Goal: Task Accomplishment & Management: Use online tool/utility

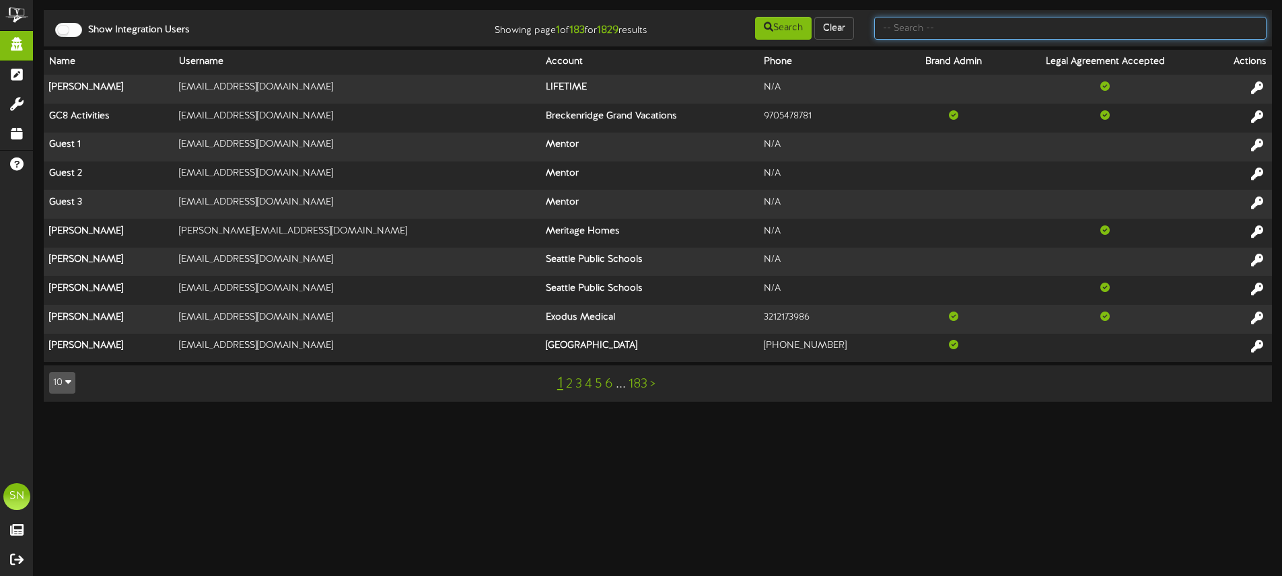
click at [899, 31] on input "text" at bounding box center [1070, 28] width 392 height 23
type input "hire bloom"
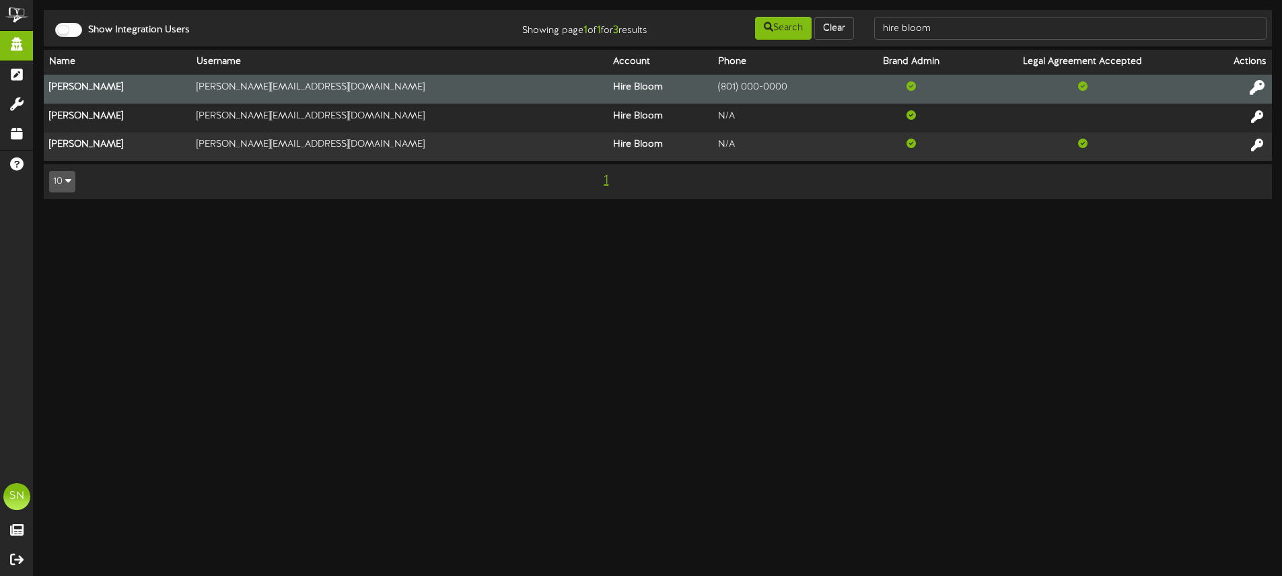
click at [1261, 86] on icon at bounding box center [1257, 87] width 15 height 15
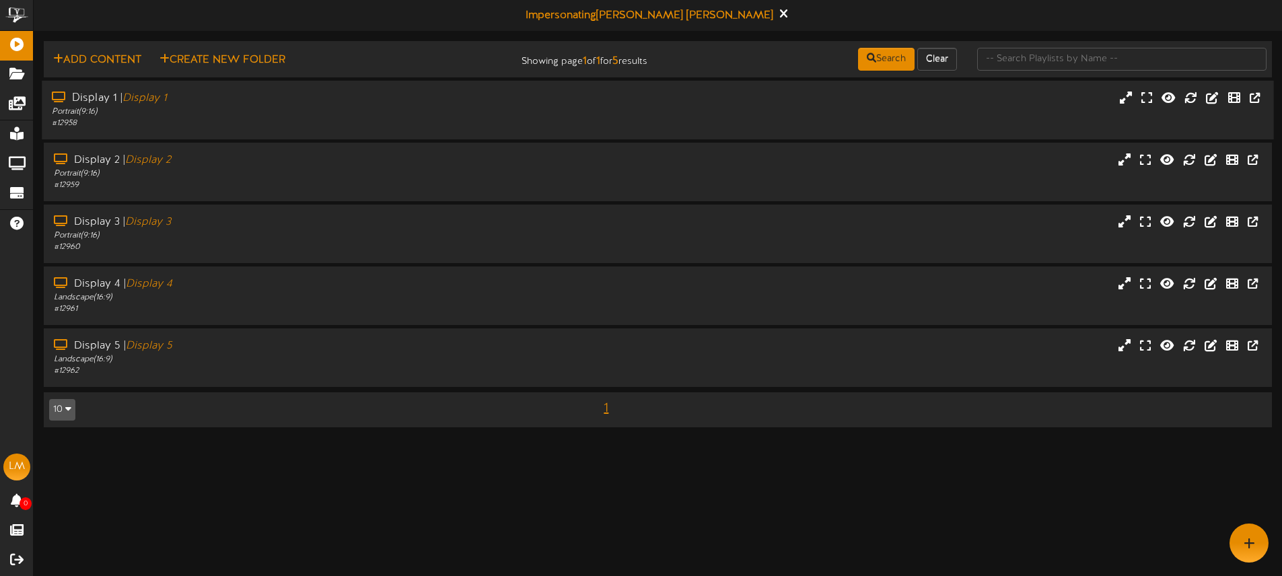
click at [397, 129] on div "Display 1 | Display 1 Portrait ( 9:16 ) # 12958" at bounding box center [658, 110] width 1232 height 59
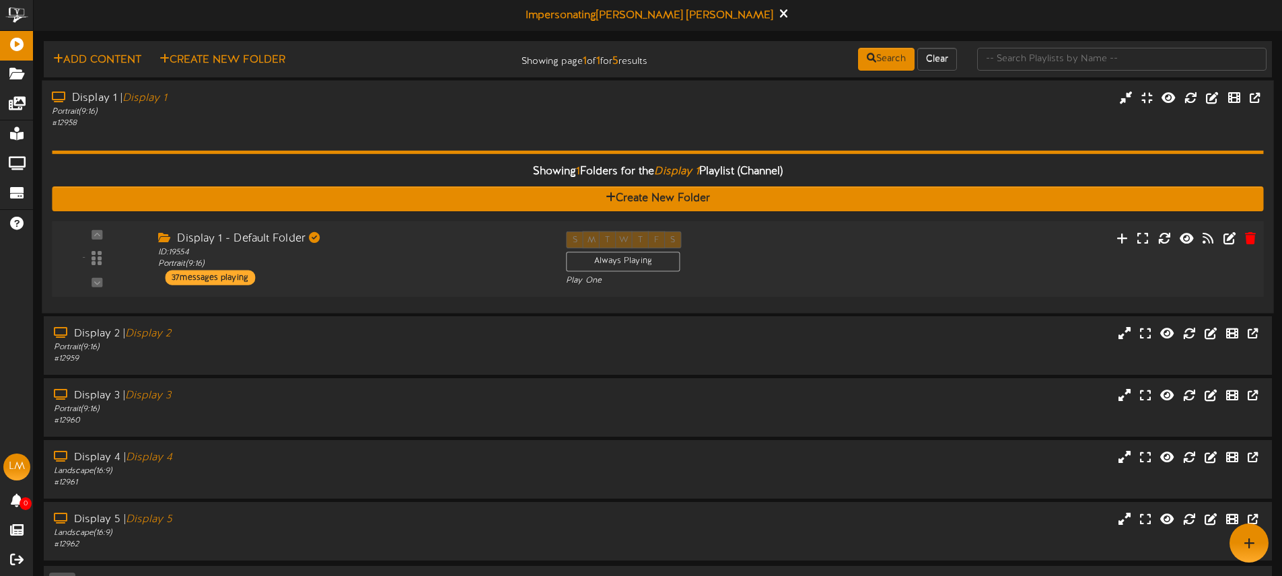
click at [446, 281] on div "Display 1 - Default Folder ID: 19554 Portrait ( 9:16 ) 37 messages playing" at bounding box center [352, 258] width 408 height 54
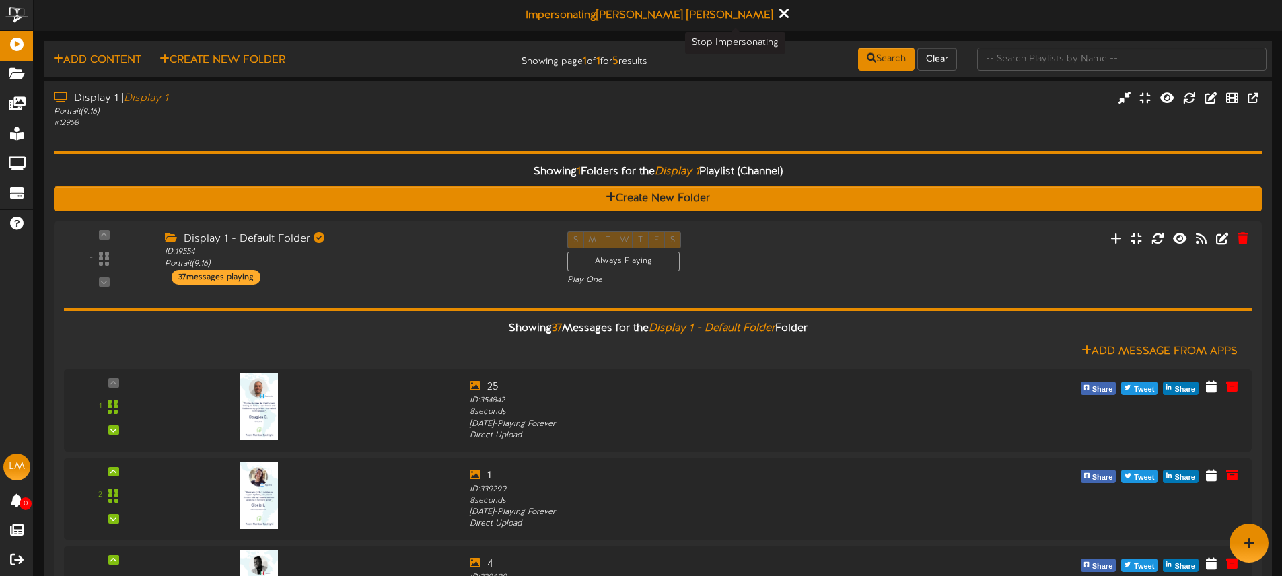
click at [779, 9] on icon at bounding box center [783, 13] width 9 height 15
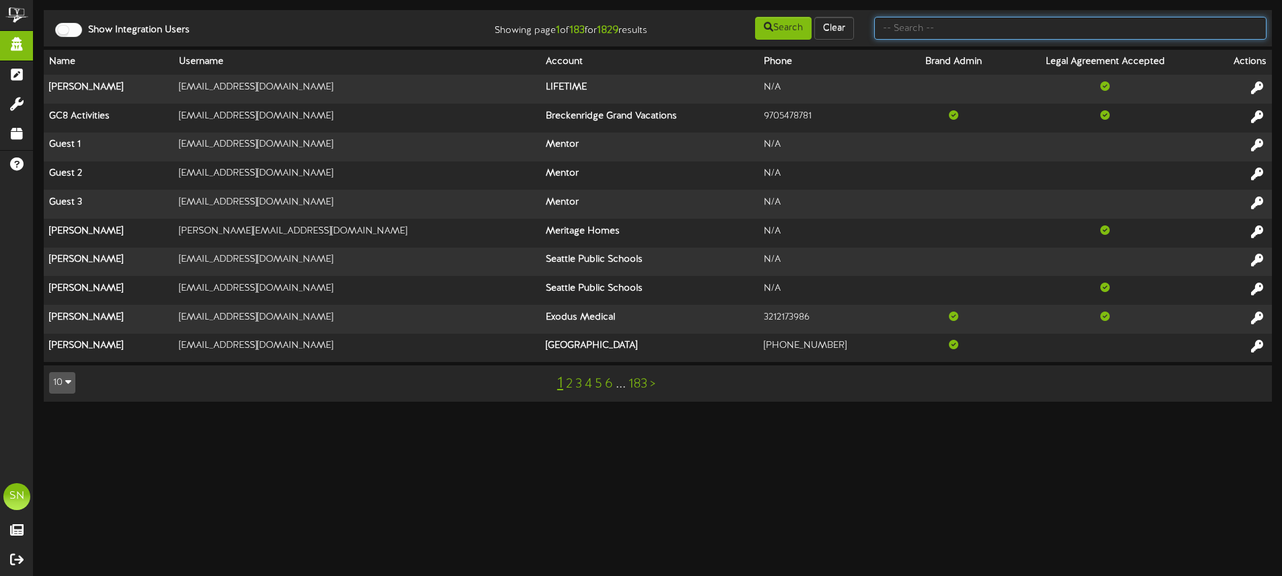
click at [948, 33] on input "text" at bounding box center [1070, 28] width 392 height 23
click at [907, 34] on input "text" at bounding box center [1070, 28] width 392 height 23
type input "l"
click at [922, 32] on input "text" at bounding box center [1070, 28] width 392 height 23
click at [936, 26] on input "text" at bounding box center [1070, 28] width 392 height 23
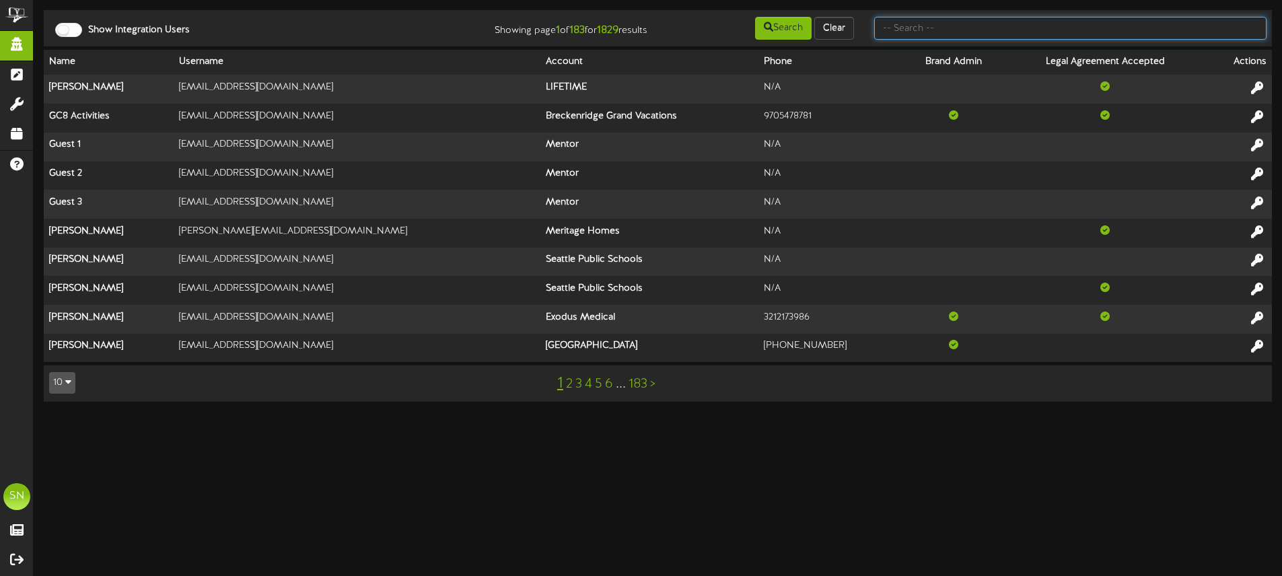
click at [936, 26] on input "text" at bounding box center [1070, 28] width 392 height 23
click at [915, 32] on input "text" at bounding box center [1070, 28] width 392 height 23
type input "k"
type input "tee box"
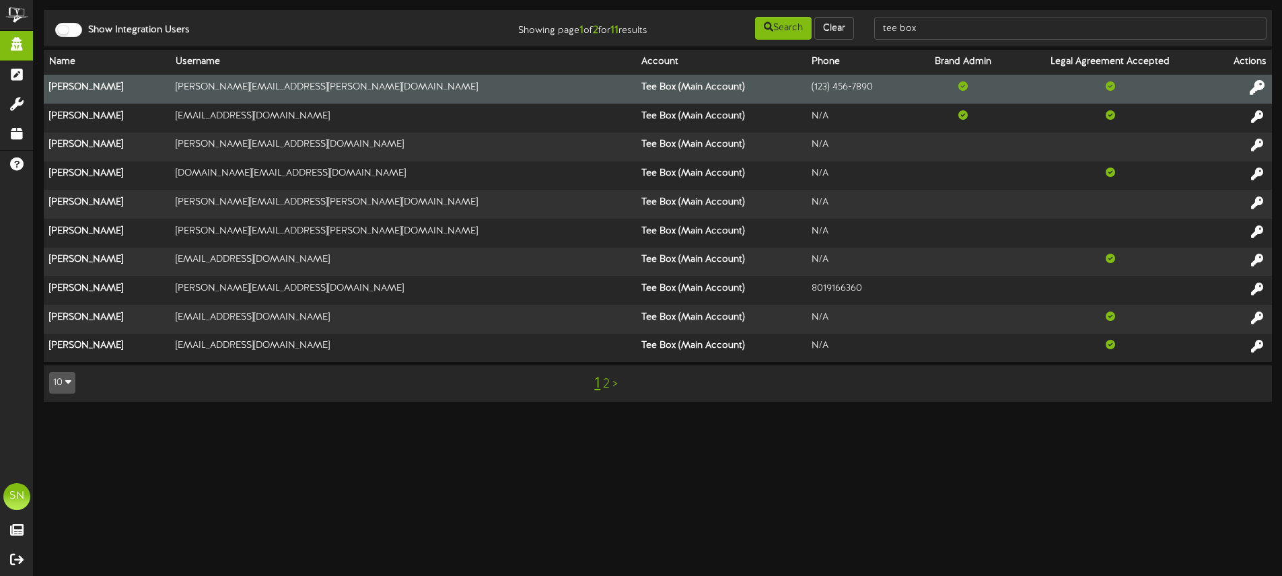
click at [1258, 87] on icon at bounding box center [1257, 87] width 15 height 15
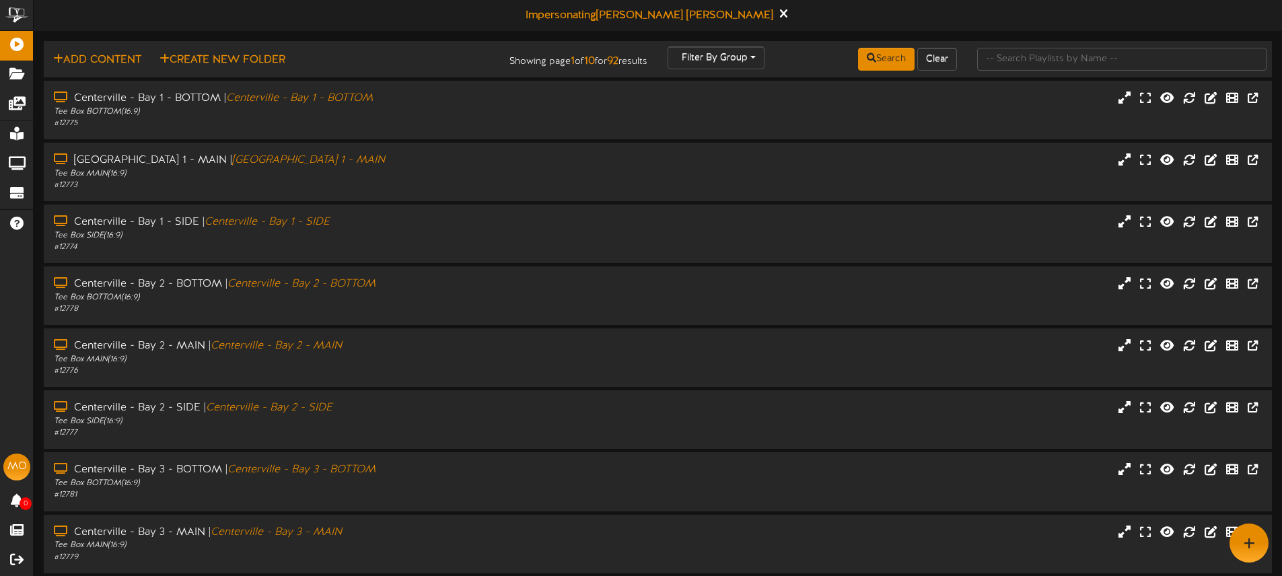
scroll to position [176, 0]
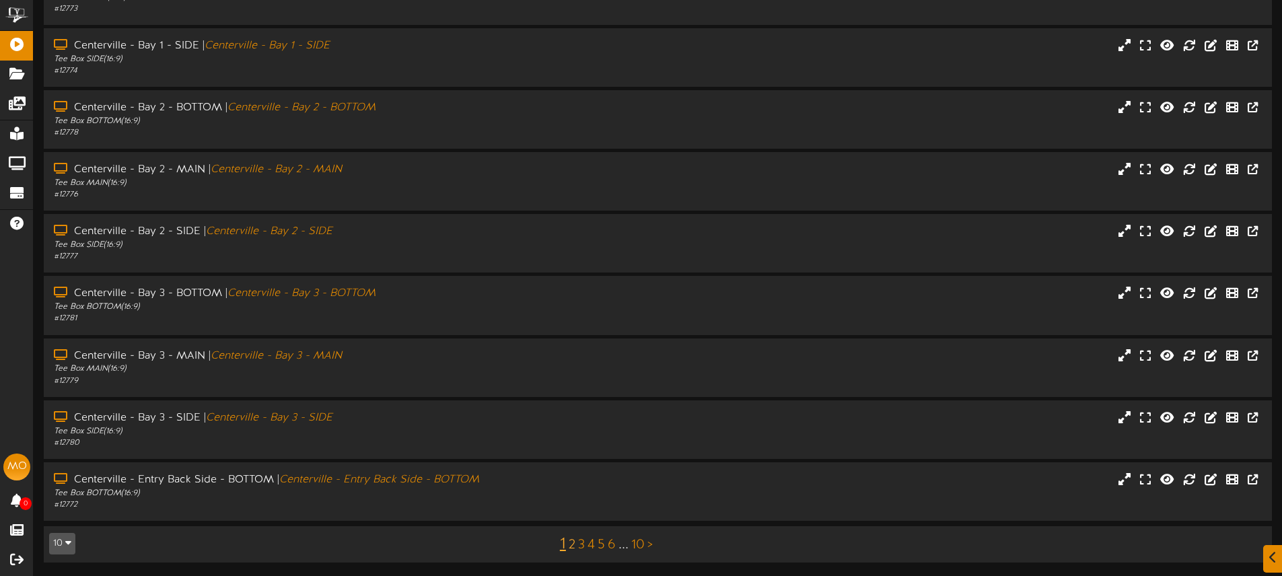
click at [572, 539] on link "2" at bounding box center [572, 545] width 7 height 15
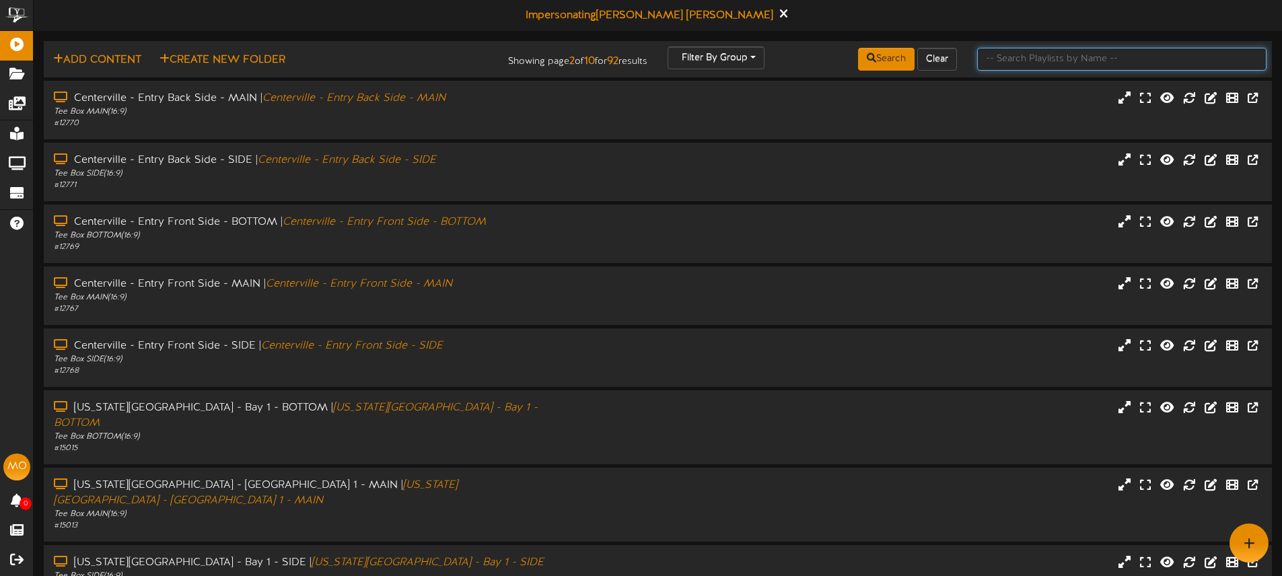
click at [1027, 63] on input "text" at bounding box center [1121, 59] width 289 height 23
click at [1018, 53] on input "text" at bounding box center [1121, 59] width 289 height 23
click at [779, 13] on icon at bounding box center [783, 13] width 9 height 15
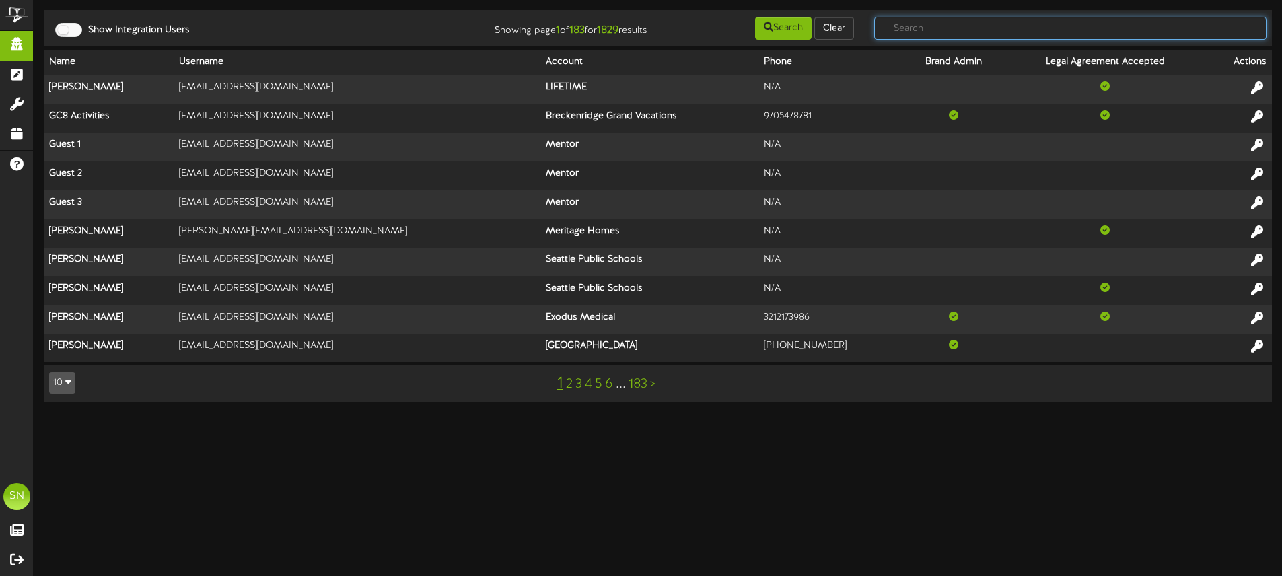
click at [975, 30] on input "text" at bounding box center [1070, 28] width 392 height 23
type input "g"
type input "fat cats"
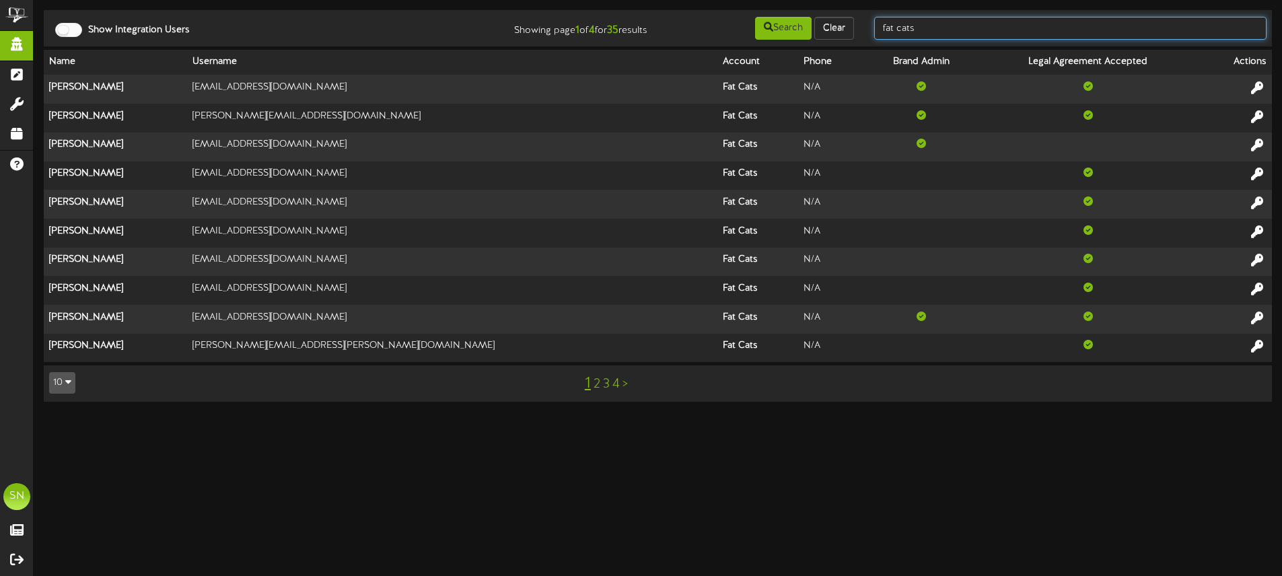
click at [1023, 28] on input "fat cats" at bounding box center [1070, 28] width 392 height 23
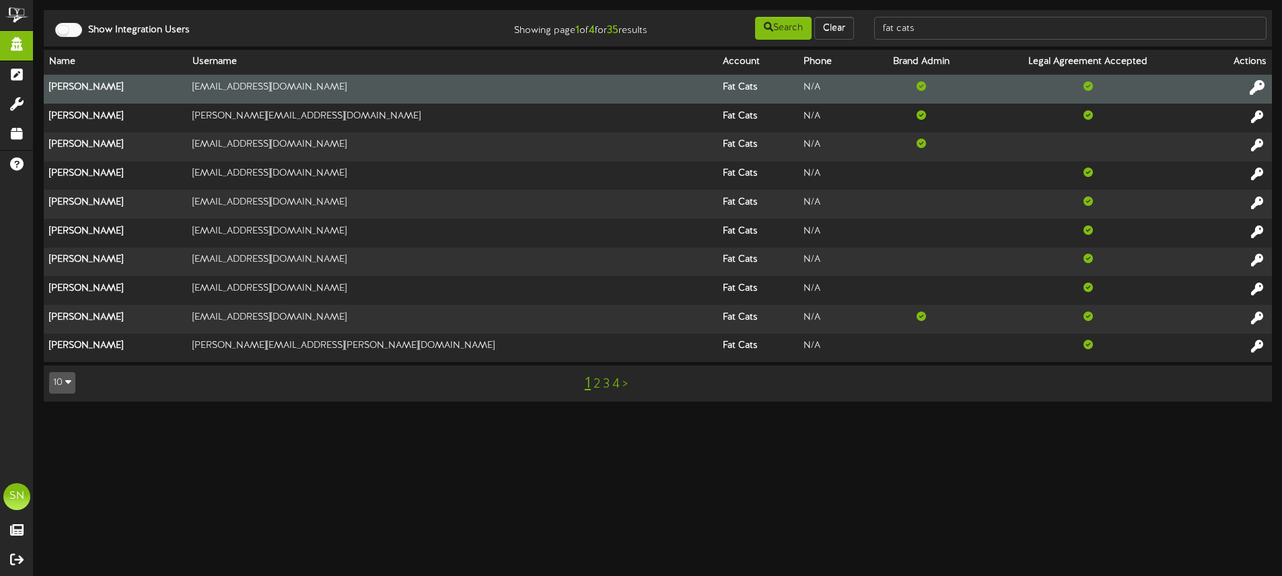
click at [1262, 85] on icon at bounding box center [1257, 87] width 15 height 15
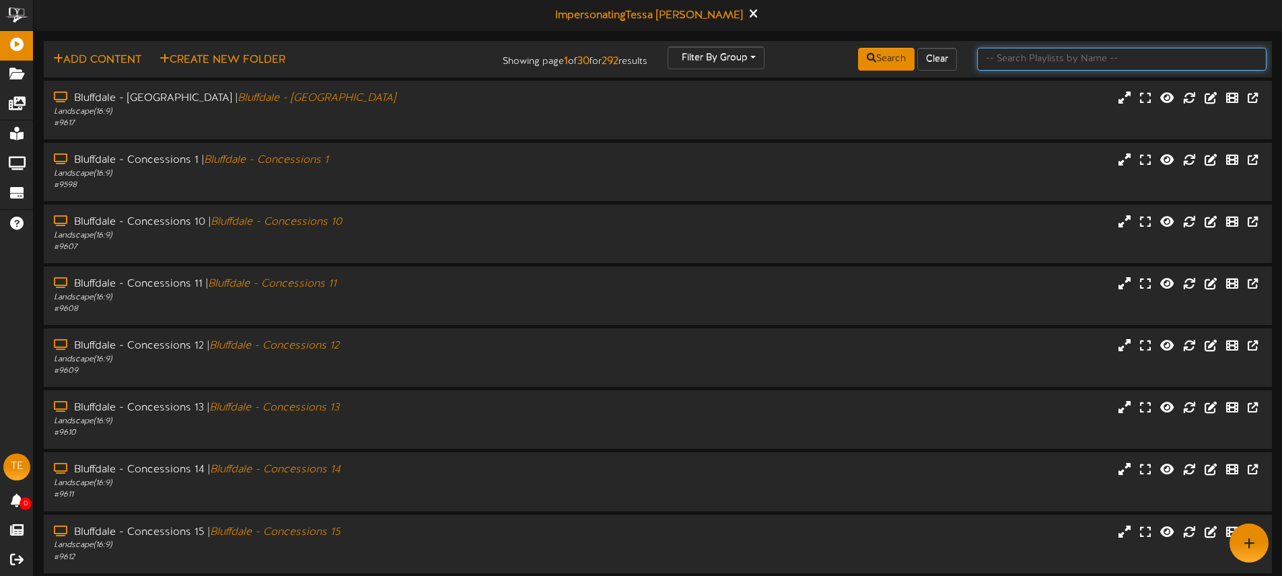
click at [1014, 61] on input "text" at bounding box center [1121, 59] width 289 height 23
type input "[PERSON_NAME]"
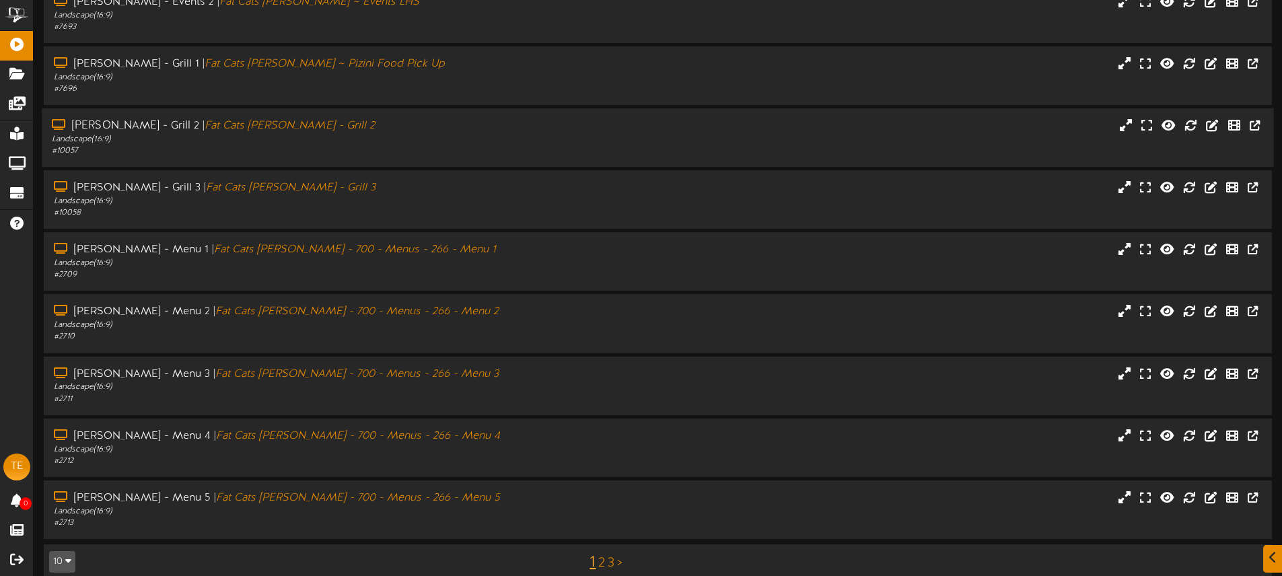
scroll to position [176, 0]
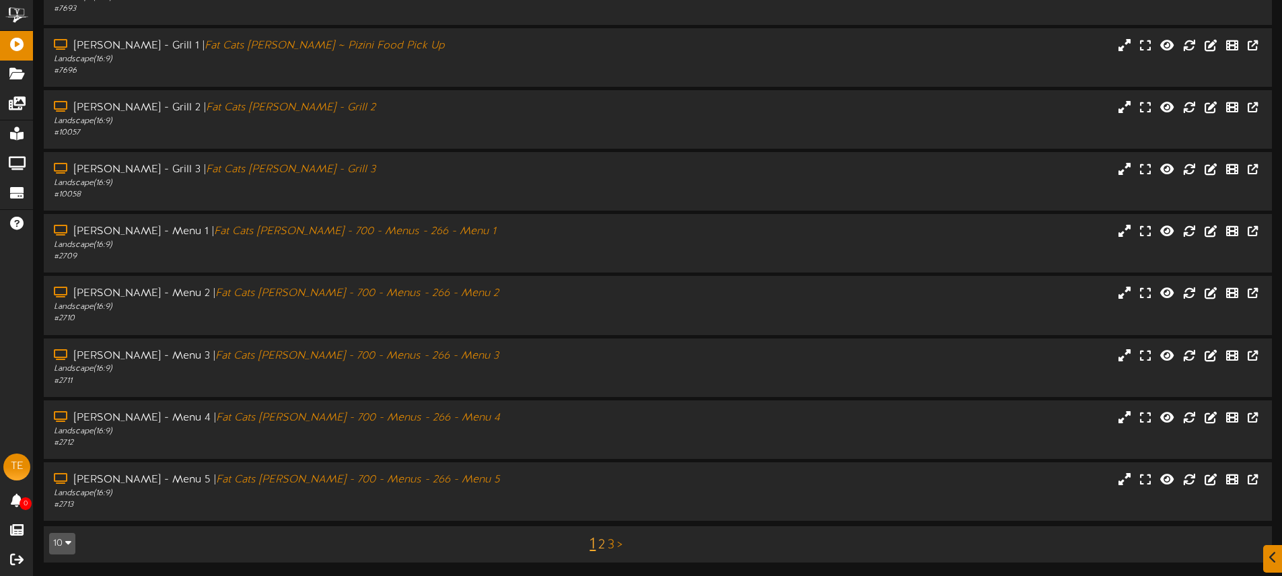
click at [602, 547] on link "2" at bounding box center [601, 545] width 7 height 15
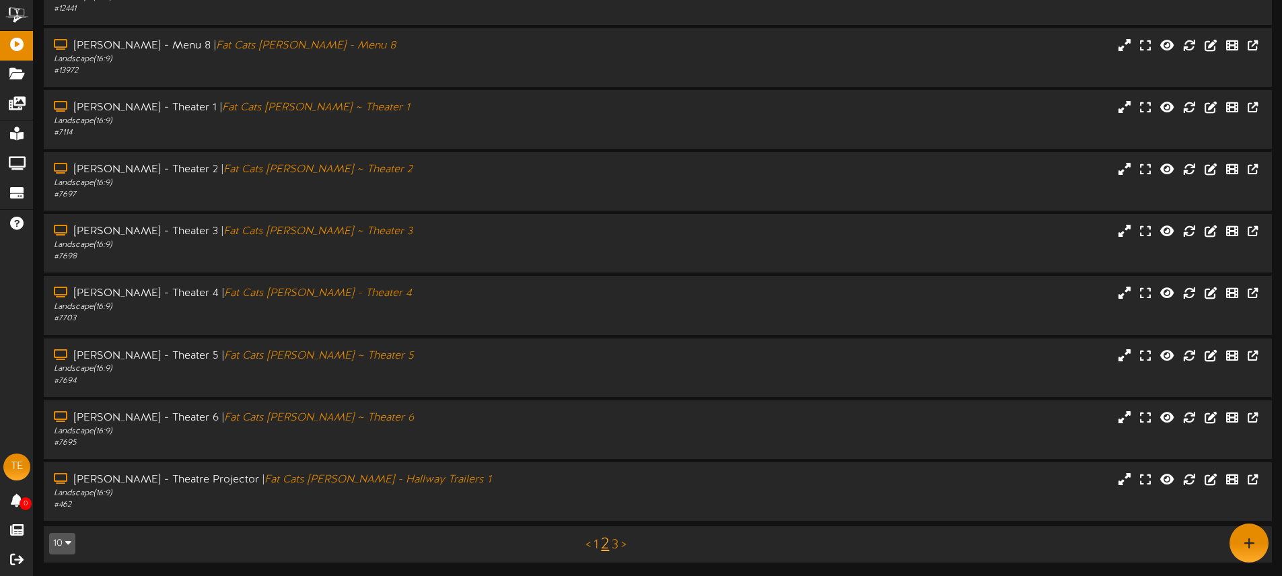
scroll to position [141, 0]
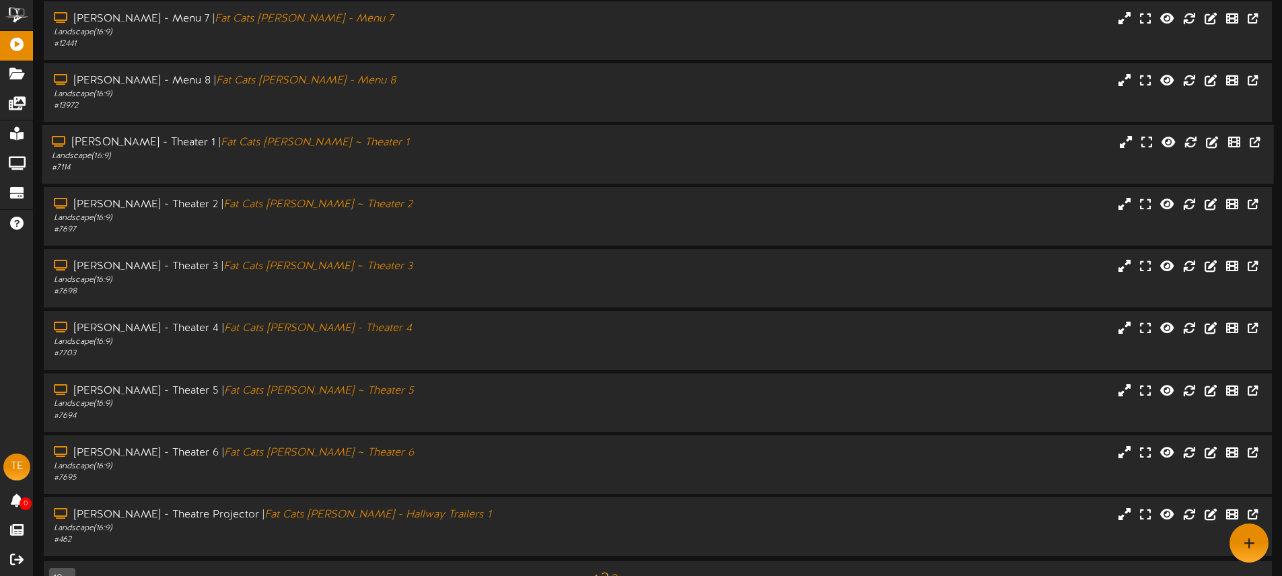
click at [386, 157] on div "Landscape ( 16:9 )" at bounding box center [298, 156] width 493 height 11
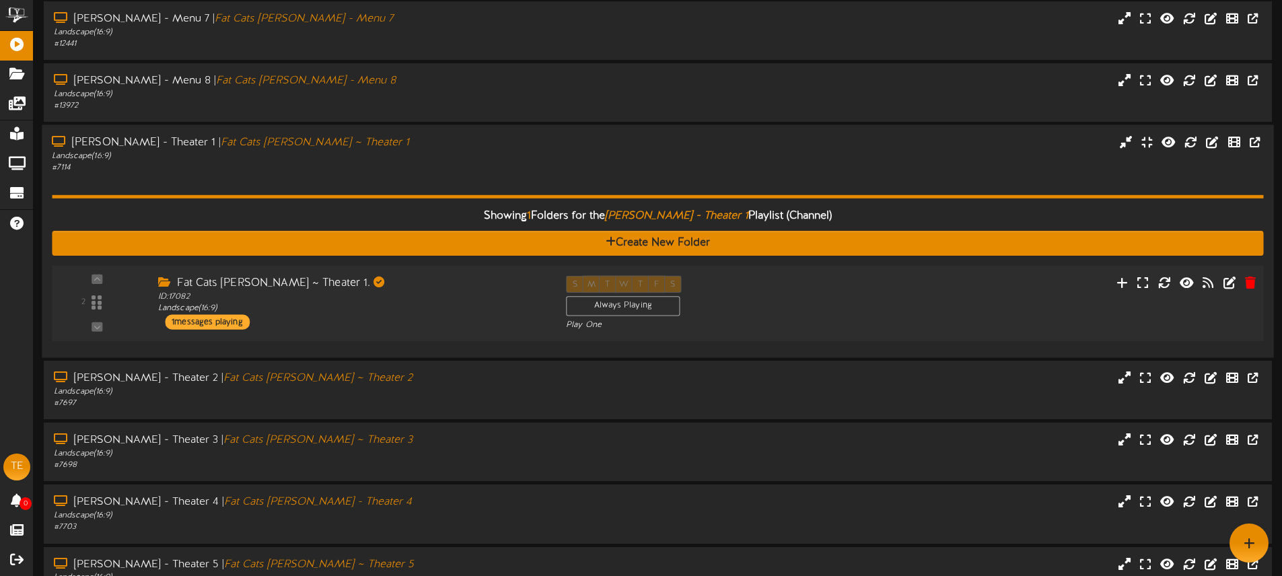
click at [452, 320] on div "Fat Cats [PERSON_NAME] ~ Theater 1. ID: 17082 Landscape ( 16:9 ) 1 messages pla…" at bounding box center [352, 303] width 408 height 54
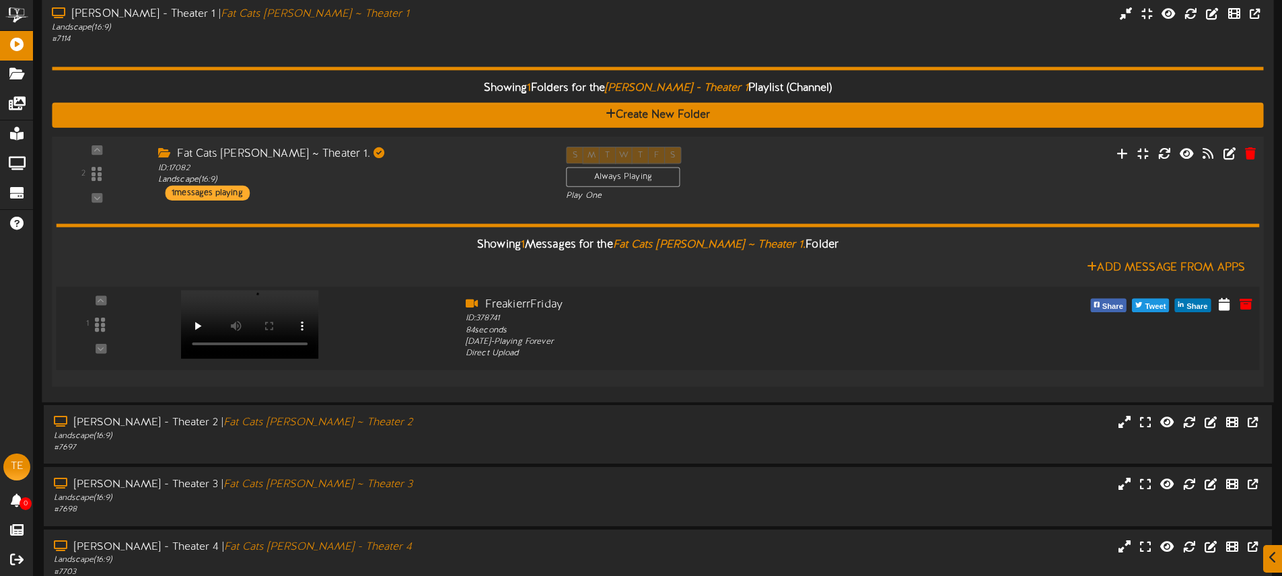
scroll to position [270, 0]
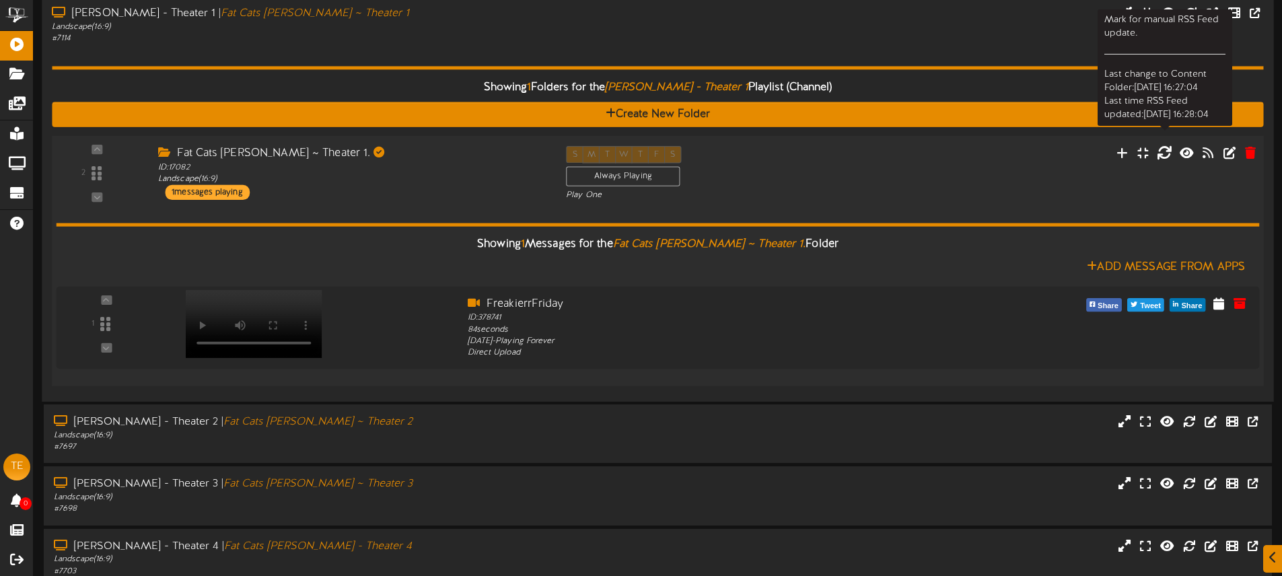
click at [1163, 154] on icon at bounding box center [1164, 152] width 15 height 15
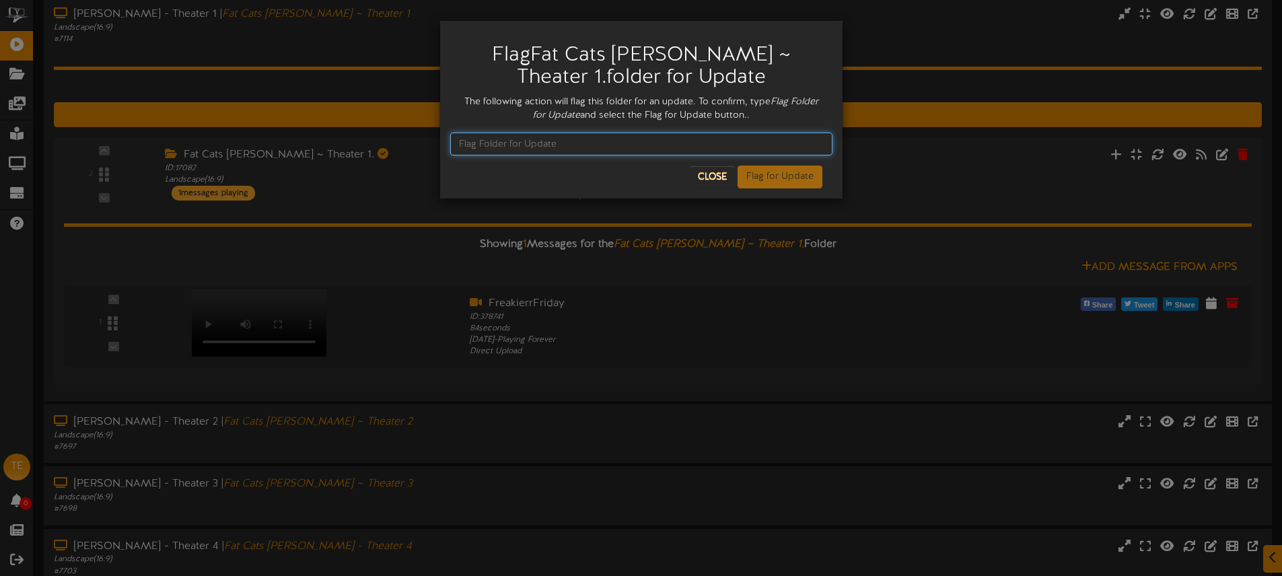
click at [559, 149] on input "text" at bounding box center [641, 144] width 382 height 23
type input "Flag Folder for Update"
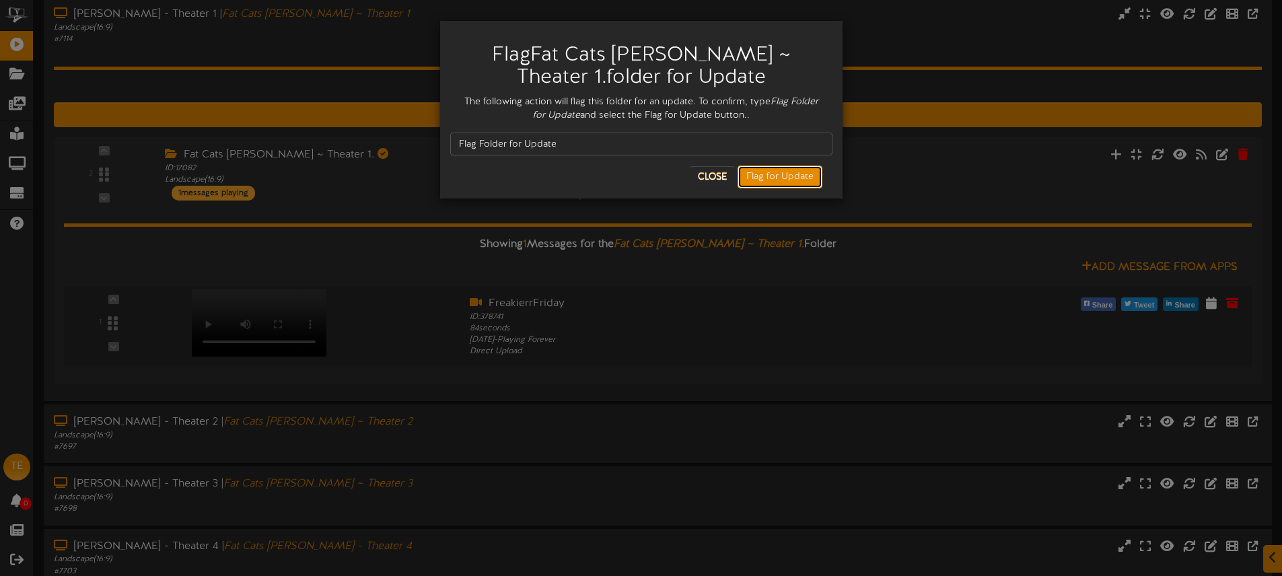
click at [787, 178] on button "Flag for Update" at bounding box center [780, 177] width 85 height 23
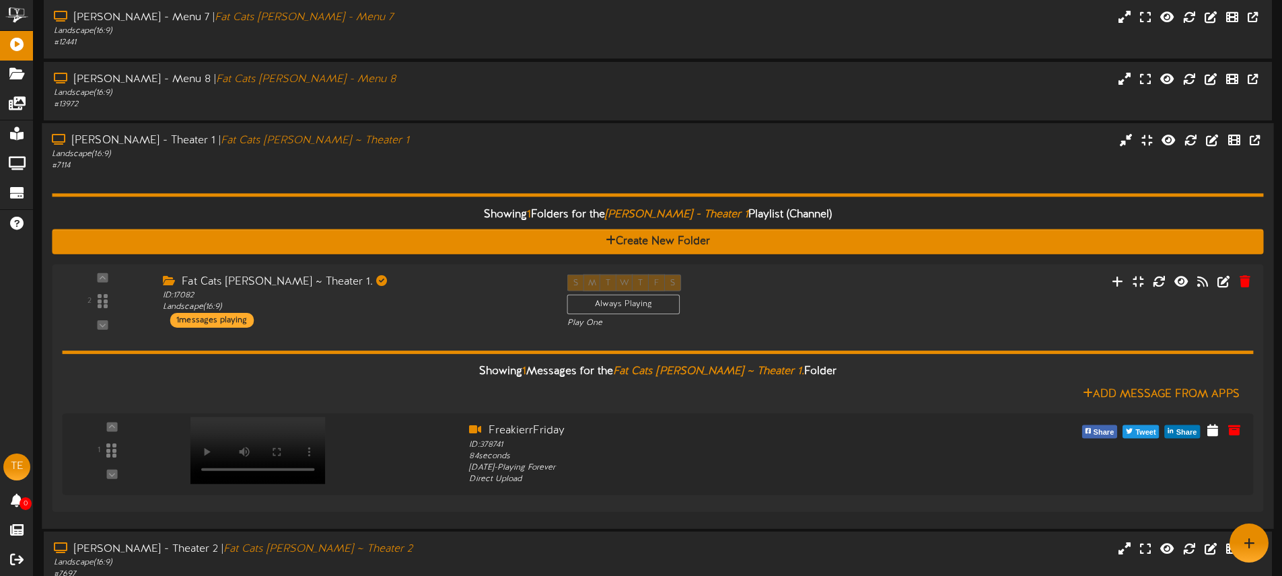
scroll to position [0, 0]
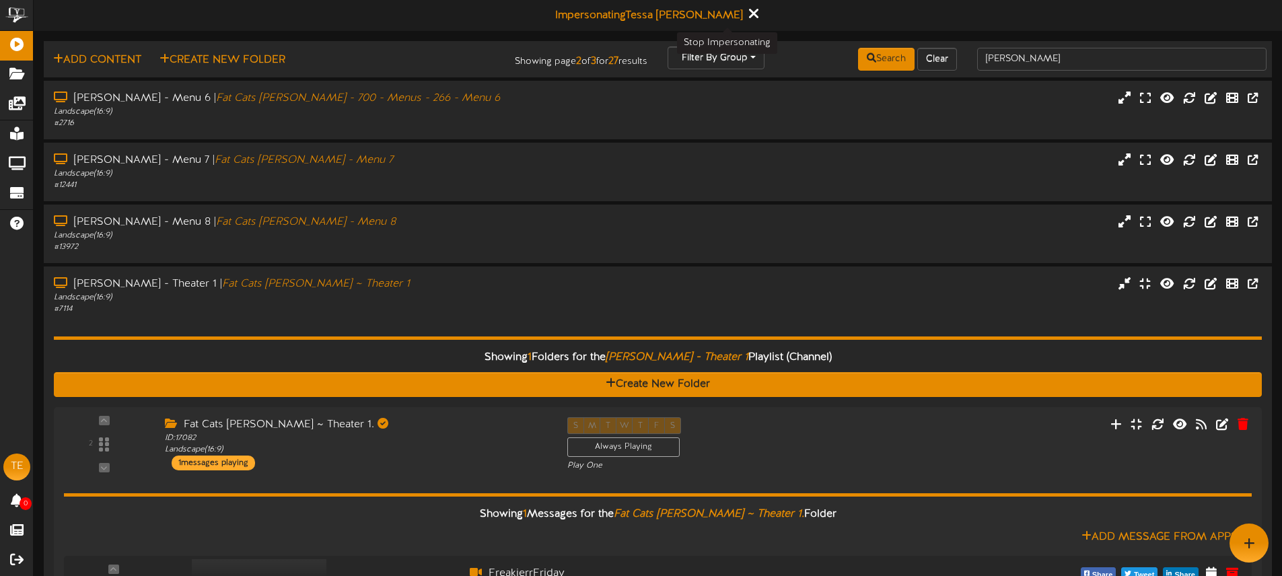
click at [749, 14] on icon at bounding box center [753, 13] width 9 height 15
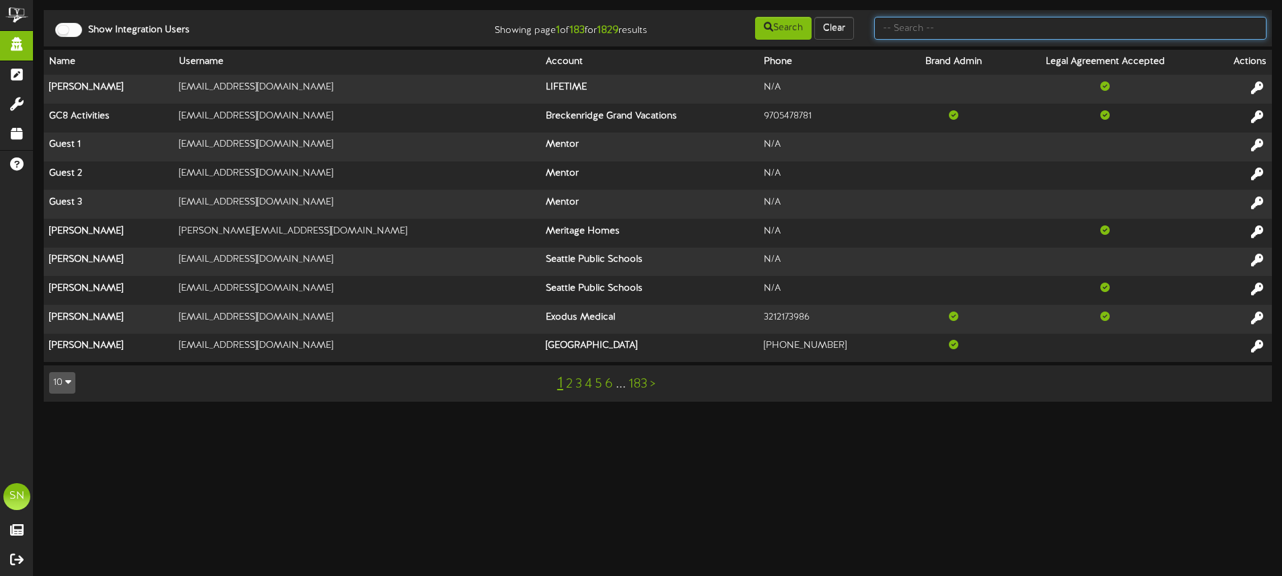
click at [916, 29] on input "text" at bounding box center [1070, 28] width 392 height 23
type input "mountainland"
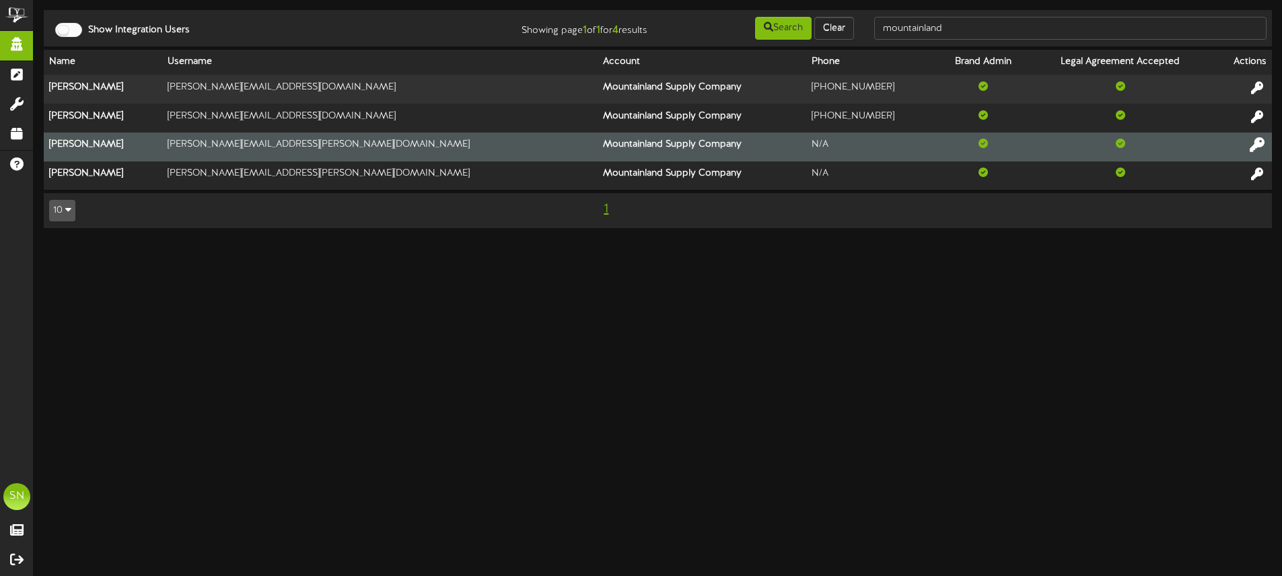
click at [1260, 144] on icon at bounding box center [1257, 144] width 15 height 15
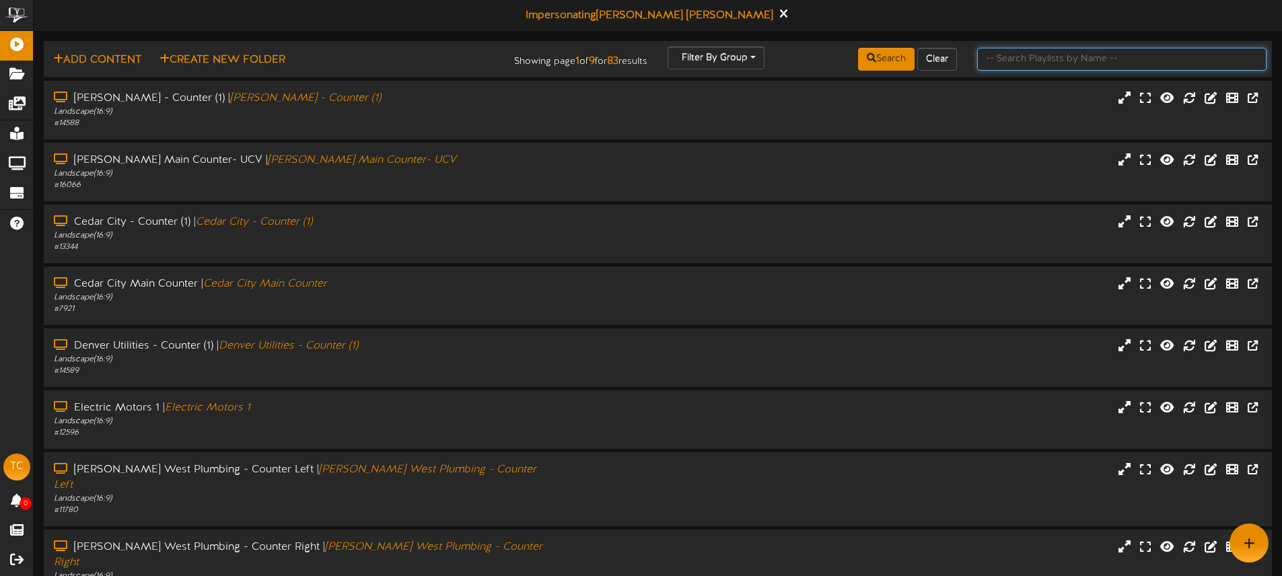
drag, startPoint x: 993, startPoint y: 59, endPoint x: 991, endPoint y: 47, distance: 12.3
click at [993, 58] on input "text" at bounding box center [1121, 59] width 289 height 23
drag, startPoint x: 1007, startPoint y: 61, endPoint x: 921, endPoint y: 26, distance: 93.3
click at [1007, 61] on input "text" at bounding box center [1121, 59] width 289 height 23
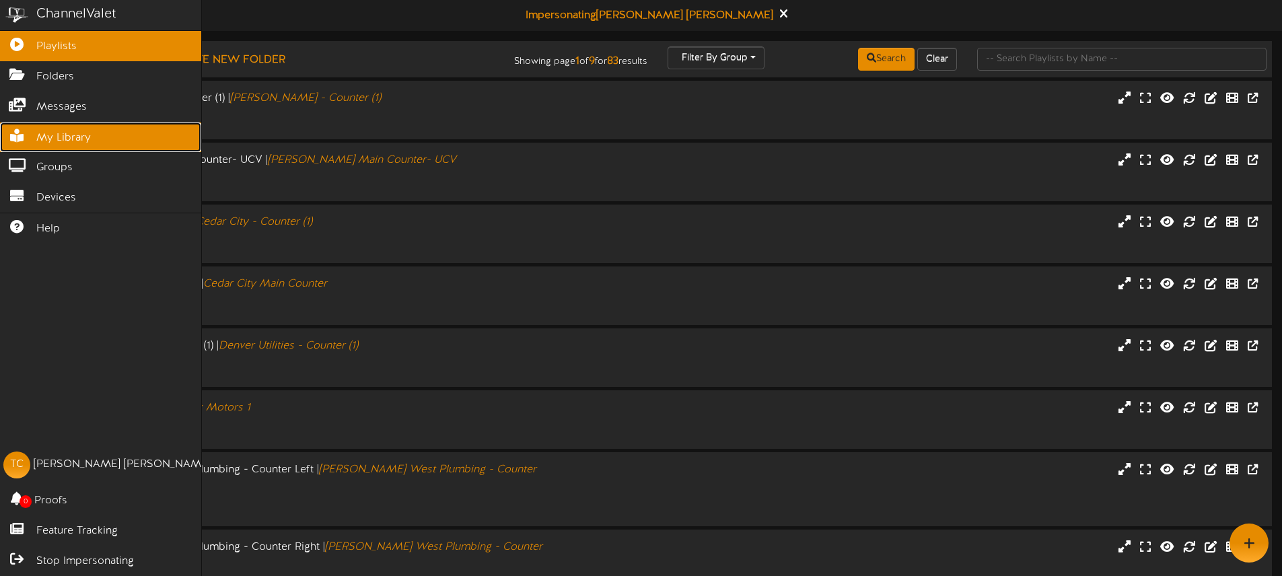
click at [77, 139] on span "My Library" at bounding box center [63, 138] width 55 height 15
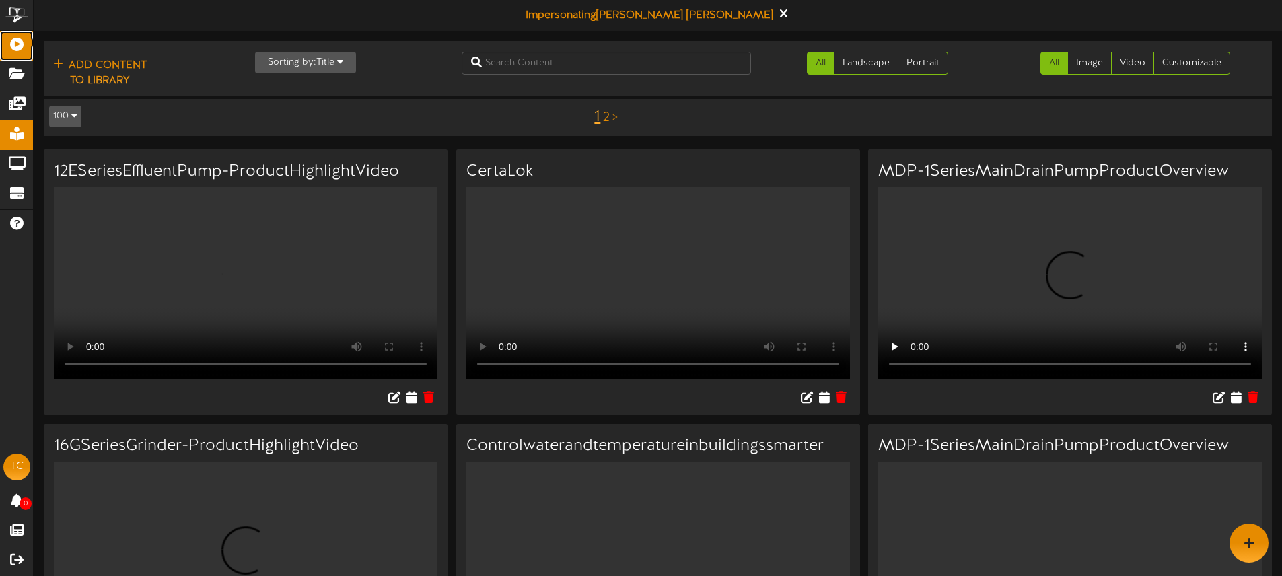
click at [30, 45] on icon at bounding box center [17, 43] width 34 height 10
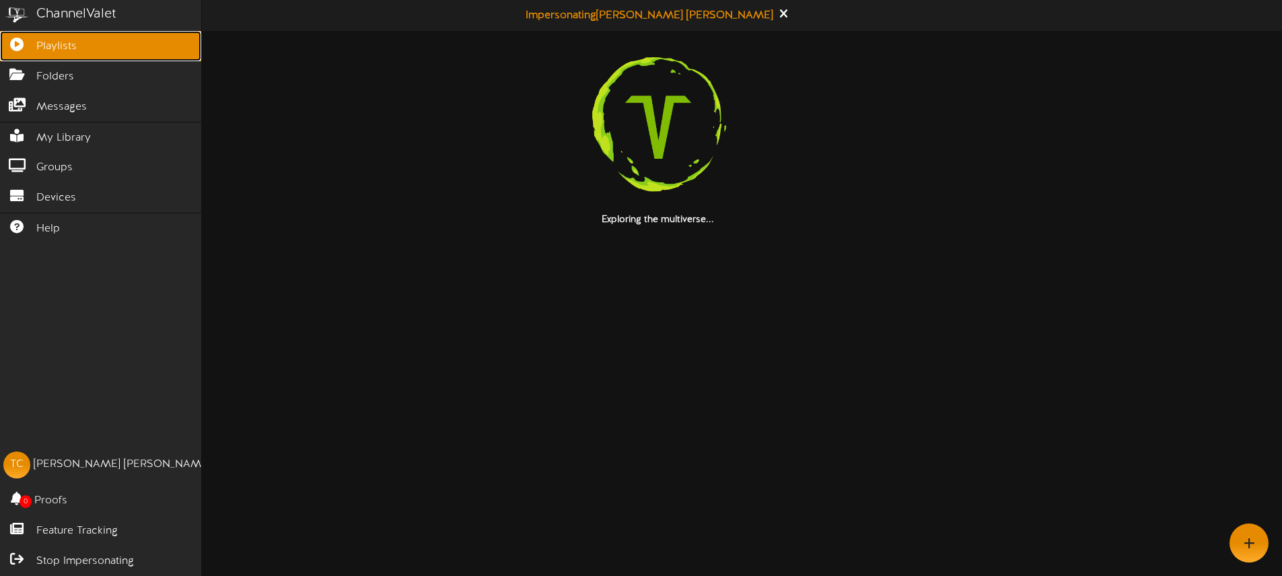
click at [24, 45] on icon at bounding box center [17, 43] width 34 height 10
